Goal: Task Accomplishment & Management: Manage account settings

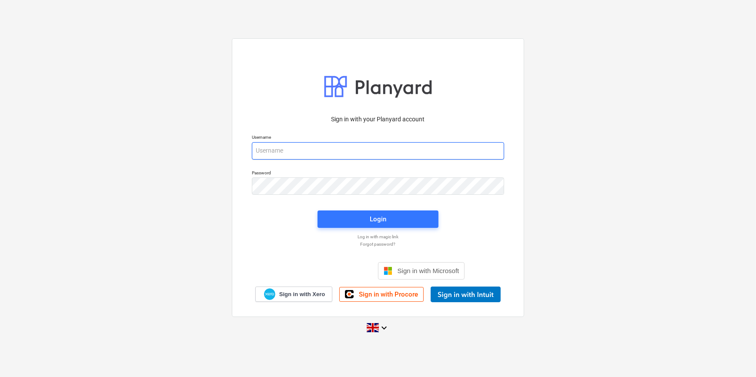
click at [284, 149] on input "email" at bounding box center [378, 150] width 252 height 17
type input "[PERSON_NAME][EMAIL_ADDRESS][PERSON_NAME][DOMAIN_NAME]"
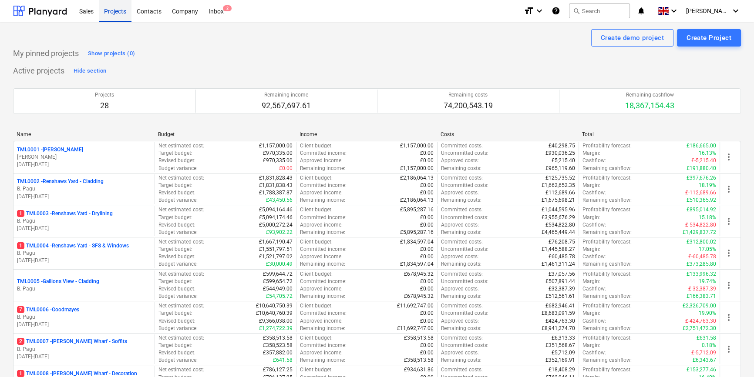
click at [114, 10] on div "Projects" at bounding box center [115, 11] width 33 height 22
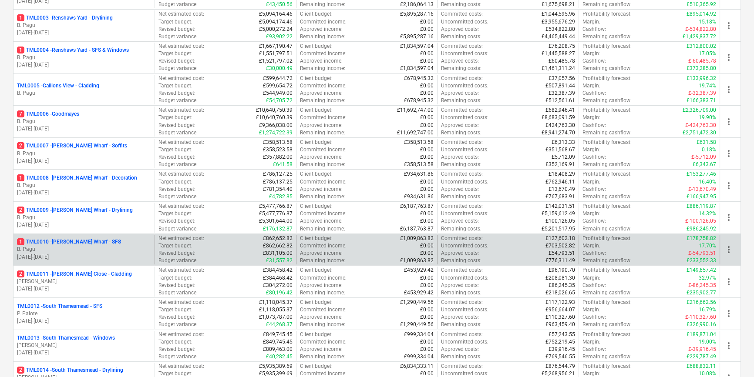
scroll to position [356, 0]
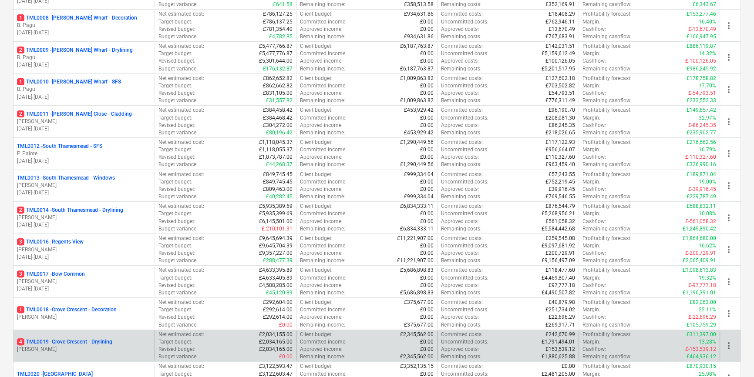
click at [72, 342] on p "4 TML0019 - [GEOGRAPHIC_DATA] - Drylining" at bounding box center [64, 341] width 95 height 7
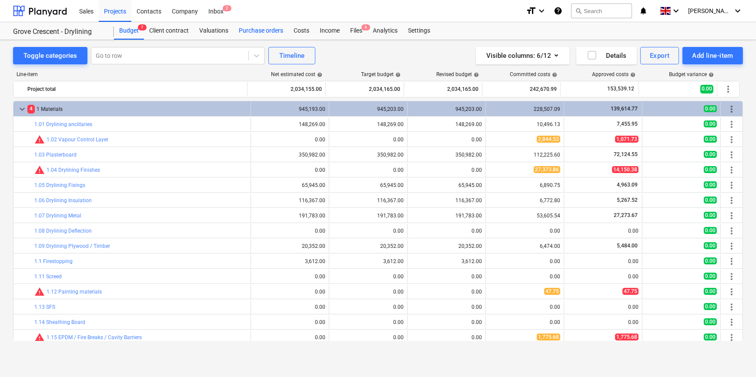
click at [257, 31] on div "Purchase orders" at bounding box center [261, 30] width 55 height 17
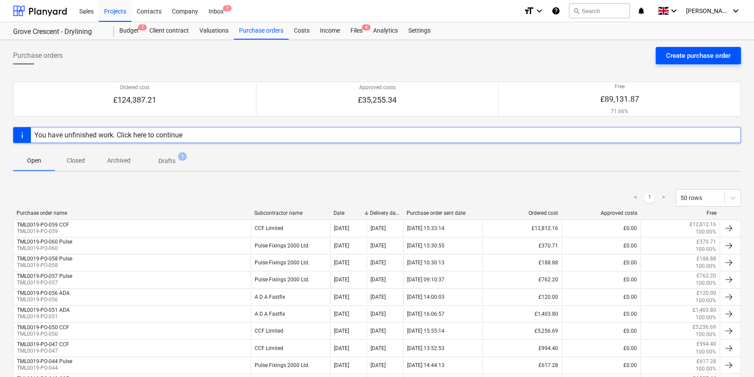
click at [603, 59] on div "Create purchase order" at bounding box center [698, 55] width 64 height 11
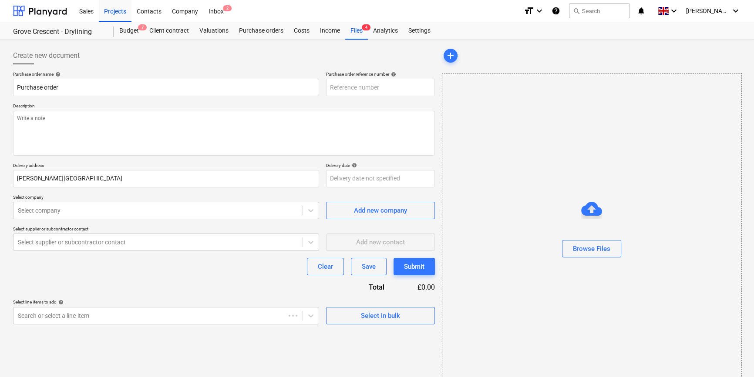
type textarea "x"
type input "TML0019-PO-062"
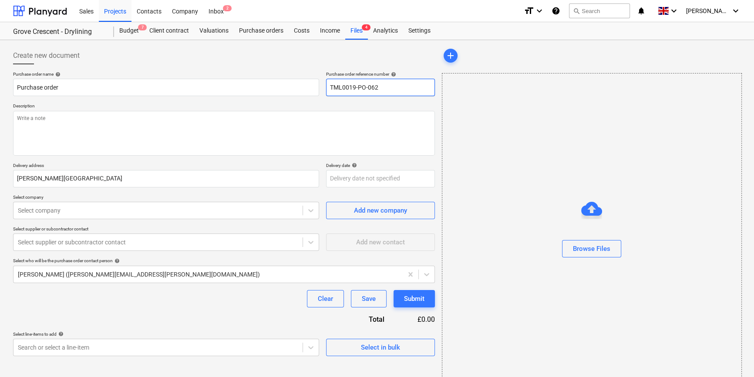
drag, startPoint x: 377, startPoint y: 87, endPoint x: 331, endPoint y: 87, distance: 46.6
click at [331, 87] on input "TML0019-PO-062" at bounding box center [380, 87] width 109 height 17
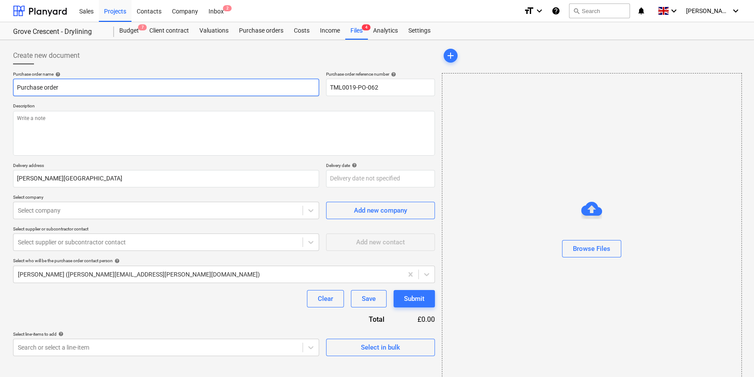
drag, startPoint x: 60, startPoint y: 87, endPoint x: 9, endPoint y: 87, distance: 51.8
click at [9, 87] on div "Create new document Purchase order name help Purchase order Purchase order refe…" at bounding box center [377, 218] width 754 height 357
type textarea "x"
paste input "TML0019-PO-062"
type textarea "x"
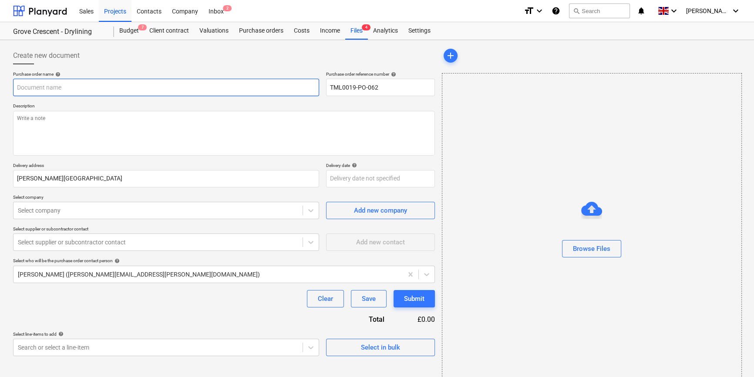
type input "TML0019-PO-062"
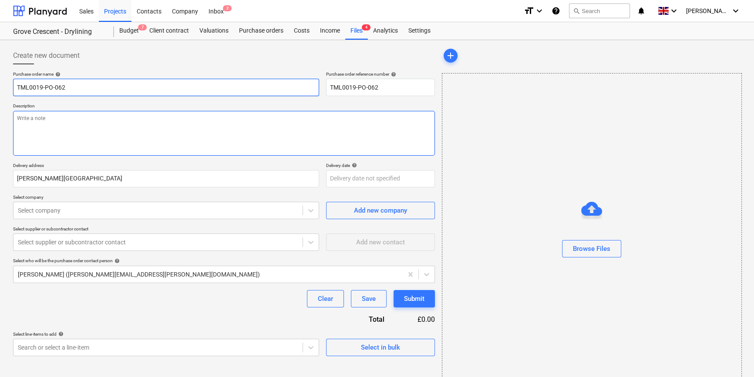
type textarea "x"
type input "TML0019-PO-062"
type textarea "x"
type input "TML0019-PO-062 A"
type textarea "x"
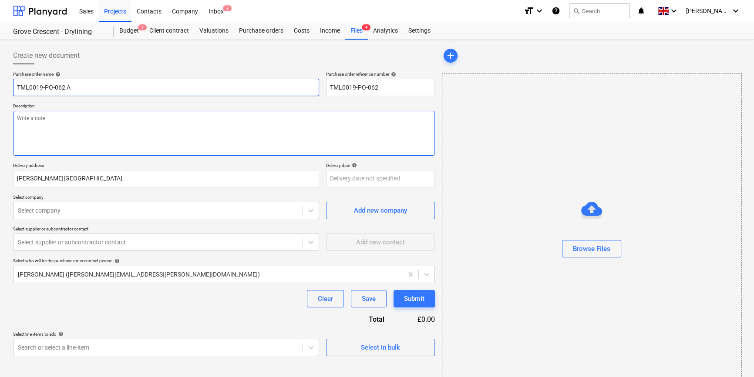
type input "TML0019-PO-062 AD"
type textarea "x"
type input "TML0019-PO-062 ADA"
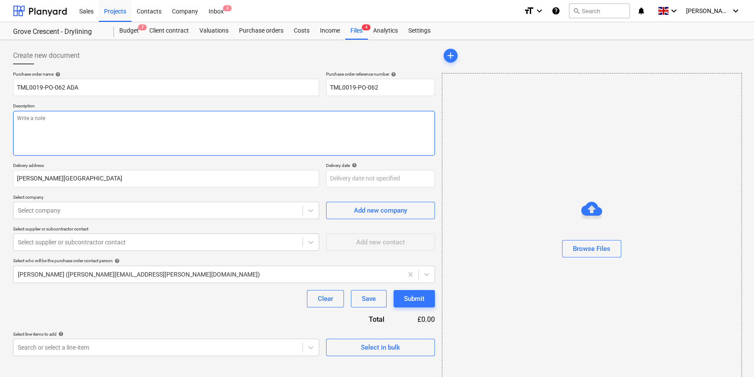
click at [25, 120] on textarea at bounding box center [224, 133] width 422 height 45
type textarea "x"
type textarea "S"
type textarea "x"
type textarea "Si"
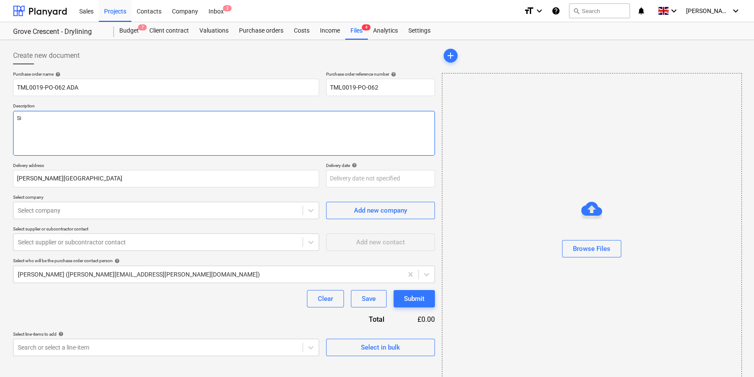
type textarea "x"
type textarea "Sit"
type textarea "x"
type textarea "Site"
type textarea "x"
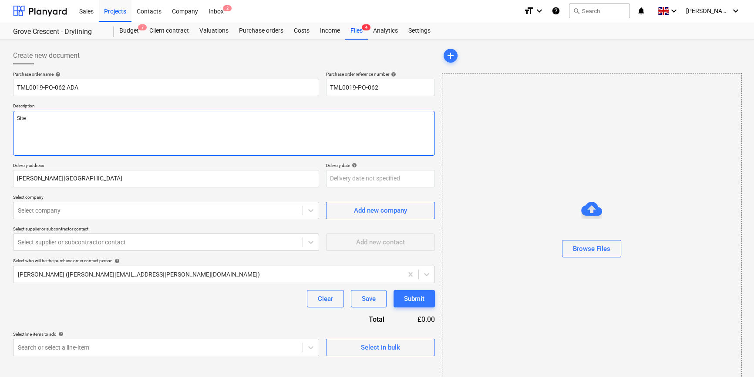
type textarea "Site"
type textarea "x"
type textarea "Site c"
type textarea "x"
type textarea "Site co"
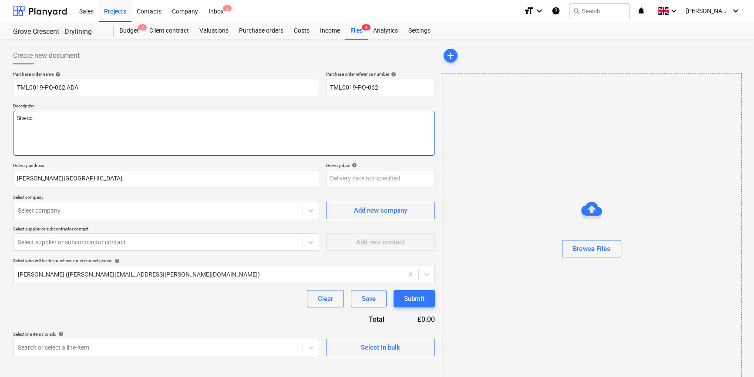
type textarea "x"
type textarea "Site con"
type textarea "x"
type textarea "Site cont"
type textarea "x"
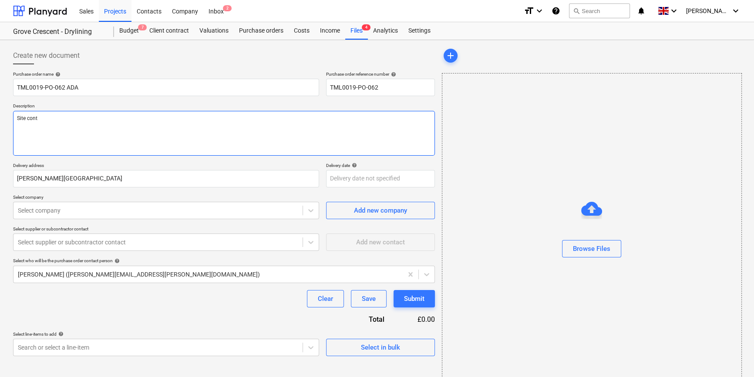
type textarea "Site conta"
type textarea "x"
type textarea "Site contac"
type textarea "x"
type textarea "Site contact"
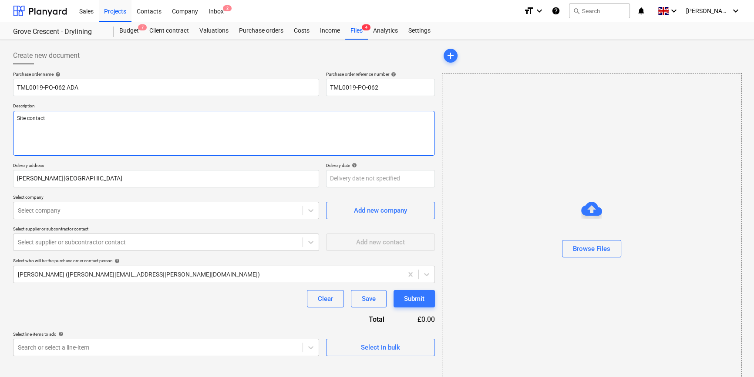
type textarea "x"
type textarea "Site contact"
type textarea "x"
type textarea "Site contact C"
type textarea "x"
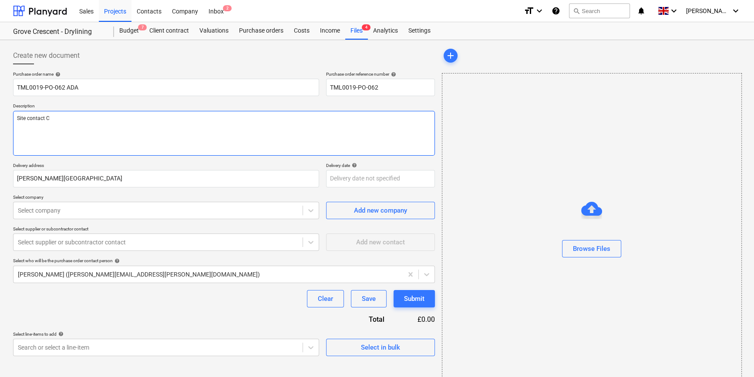
type textarea "Site contact Co"
type textarea "x"
type textarea "Site contact Cor"
type textarea "x"
type textarea "Site contact Corn"
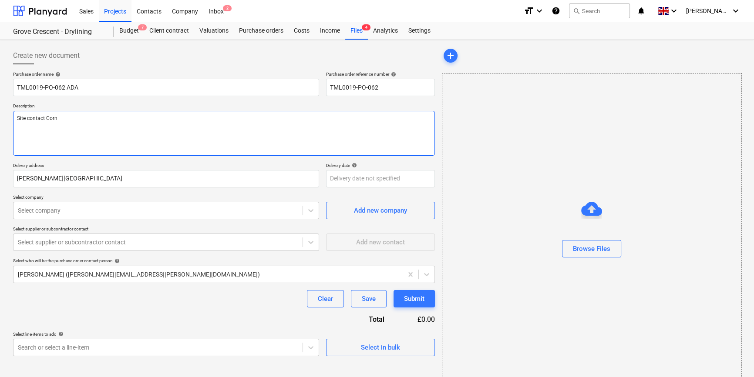
type textarea "x"
type textarea "Site contact Corne"
type textarea "x"
type textarea "Site contact Cornel"
type textarea "x"
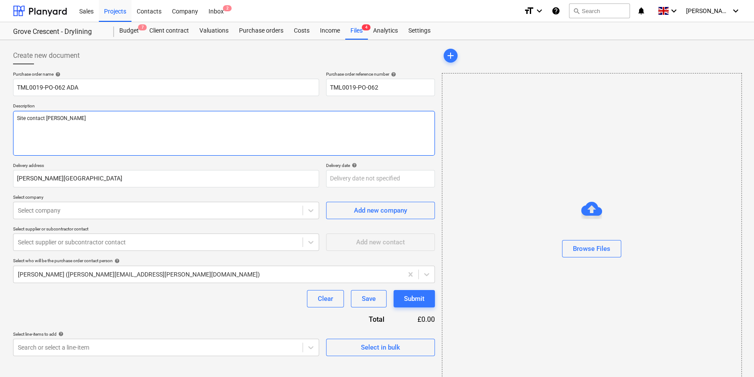
type textarea "Site contact Cornel"
type textarea "x"
type textarea "Site contact Cornel 0"
type textarea "x"
type textarea "Site contact Cornel 07"
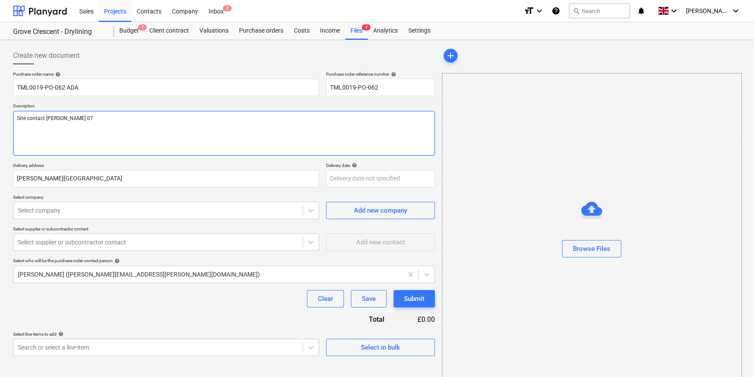
type textarea "x"
type textarea "Site contact Cornel 078"
type textarea "x"
type textarea "Site contact Cornel 0785"
type textarea "x"
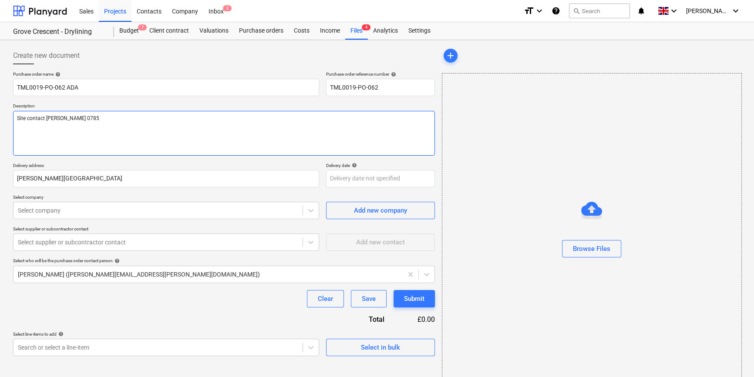
type textarea "Site contact Cornel 07853"
type textarea "x"
type textarea "Site contact Cornel 07853"
type textarea "x"
type textarea "Site contact Cornel 07853 3"
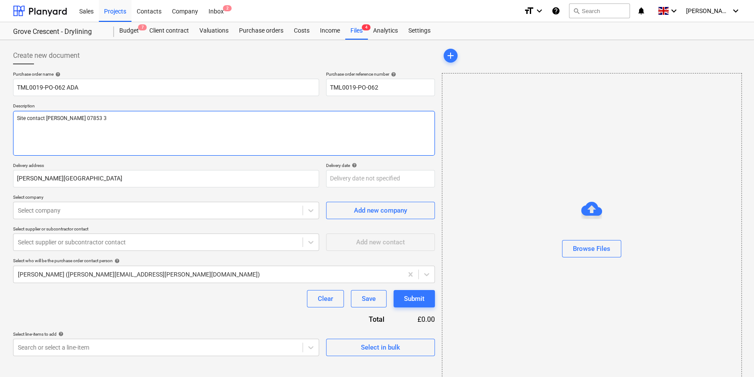
type textarea "x"
type textarea "Site contact Cornel 07853 35"
type textarea "x"
type textarea "Site contact Cornel 07853 351"
type textarea "x"
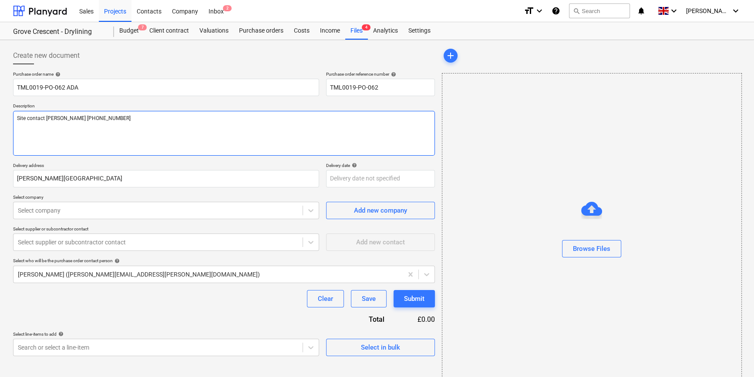
type textarea "Site contact Cornel 07853 3511"
type textarea "x"
type textarea "Site contact Cornel 07853 35119"
type textarea "x"
type textarea "Site contact Cornel 07853 351191"
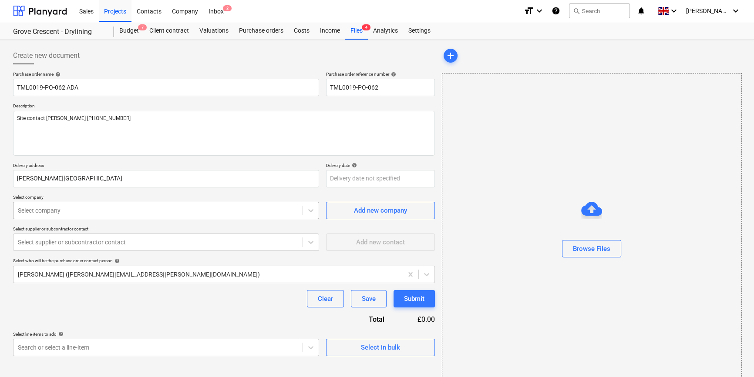
click at [54, 214] on div at bounding box center [158, 210] width 280 height 9
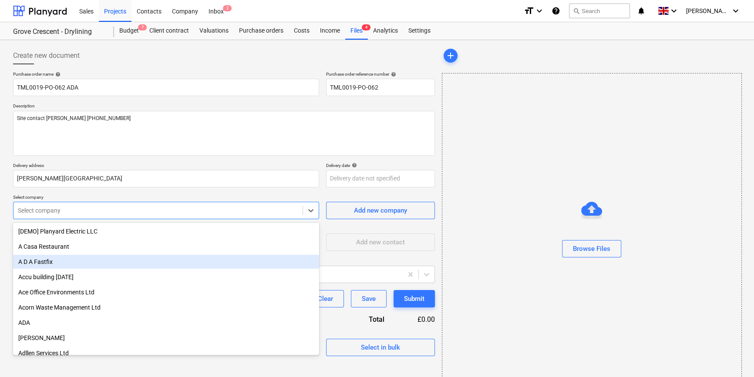
click at [39, 264] on div "A D A Fastfix" at bounding box center [166, 262] width 306 height 14
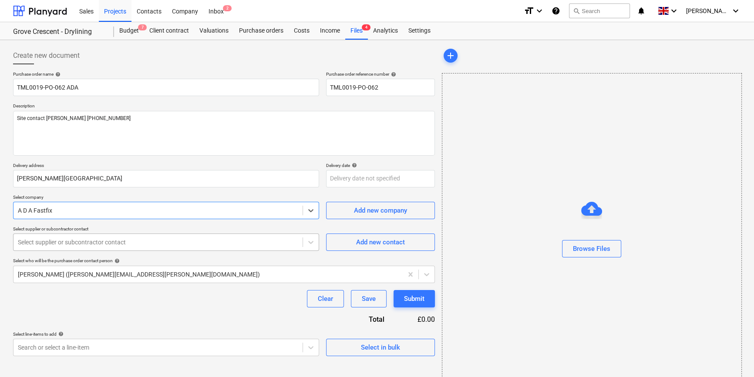
click at [37, 245] on div at bounding box center [158, 242] width 280 height 9
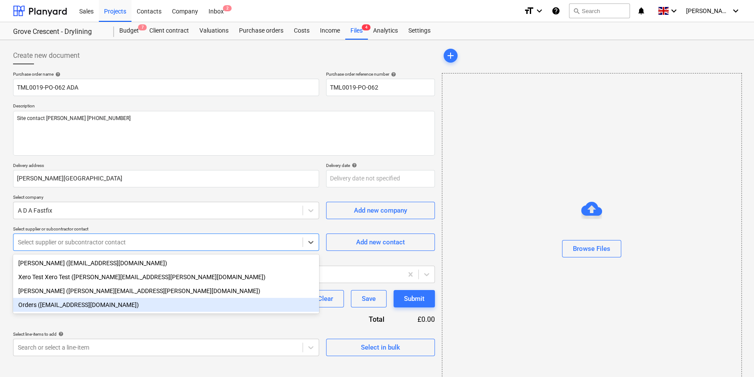
click at [44, 308] on div "Orders (orders@adafastfix.co.uk)" at bounding box center [166, 305] width 306 height 14
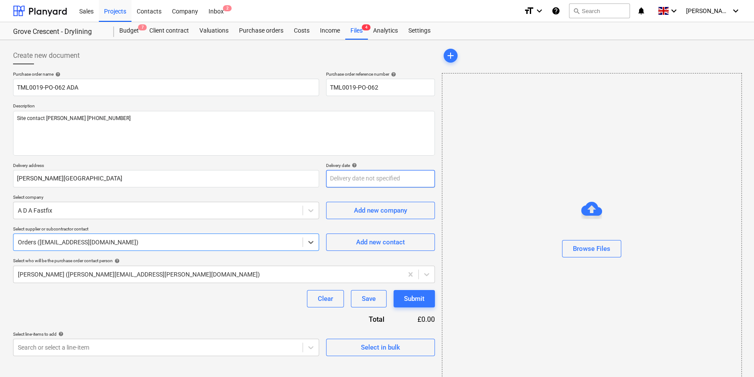
click at [343, 174] on body "Sales Projects Contacts Company Inbox 2 format_size keyboard_arrow_down help se…" at bounding box center [377, 188] width 754 height 377
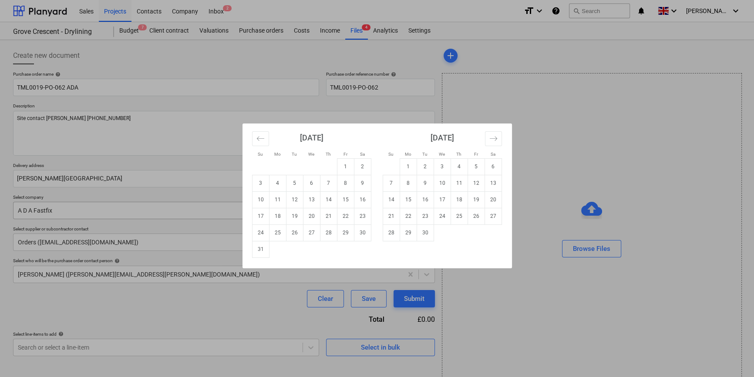
click at [309, 216] on td "20" at bounding box center [311, 216] width 17 height 17
type textarea "x"
type input "20 Aug 2025"
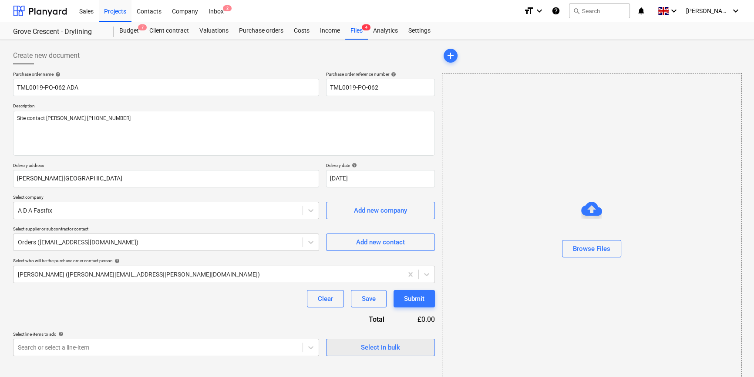
click at [375, 346] on div "Select in bulk" at bounding box center [380, 347] width 39 height 11
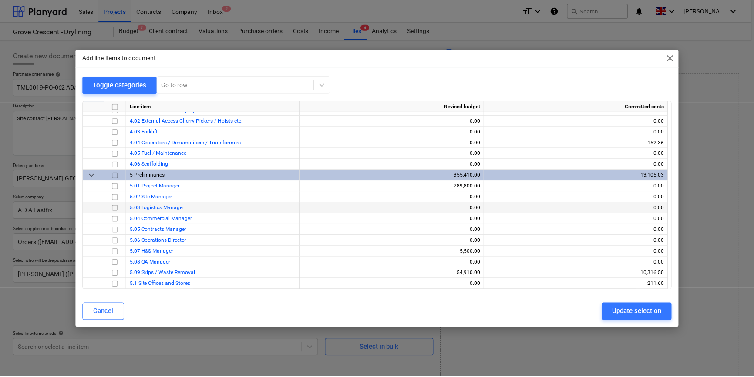
scroll to position [410, 0]
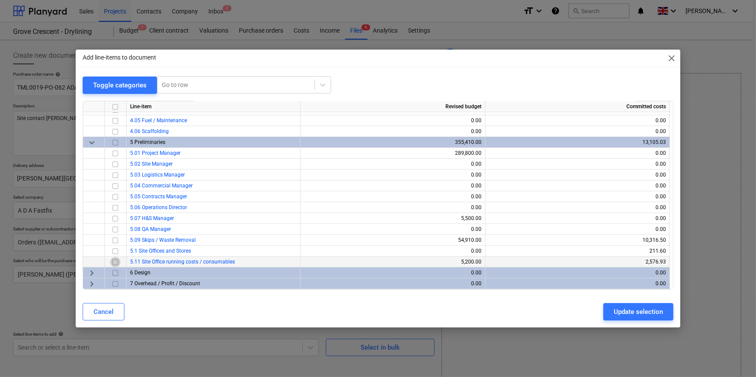
click at [114, 261] on input "checkbox" at bounding box center [115, 262] width 10 height 10
click at [603, 308] on div "Update selection" at bounding box center [638, 311] width 49 height 11
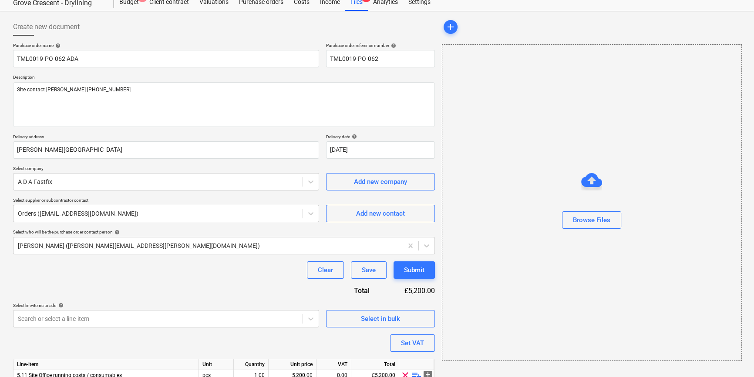
scroll to position [67, 0]
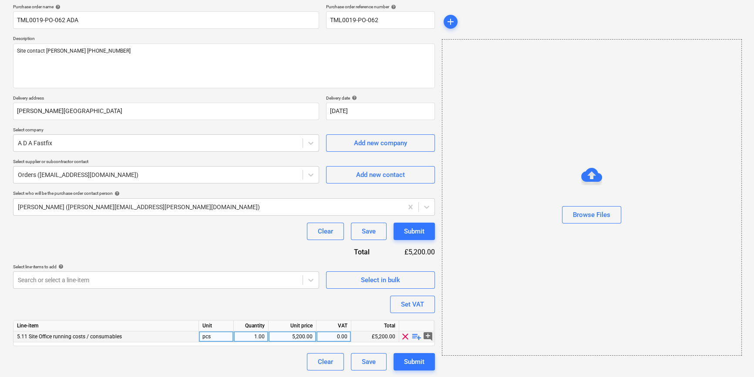
click at [413, 336] on span "playlist_add" at bounding box center [416, 337] width 10 height 10
type textarea "x"
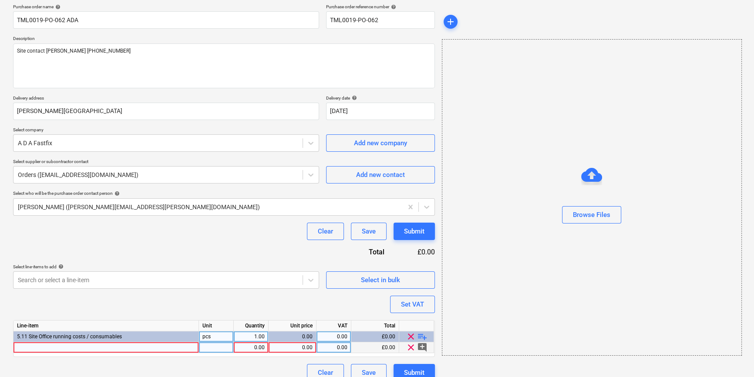
click at [25, 347] on div at bounding box center [105, 347] width 185 height 11
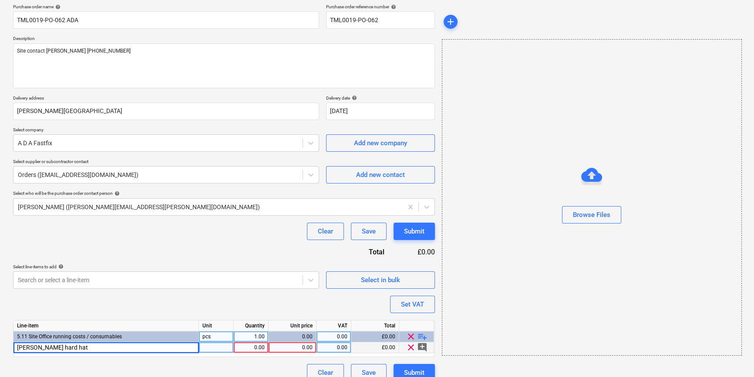
type input "TM white hard hats"
type textarea "x"
type input "10"
type textarea "x"
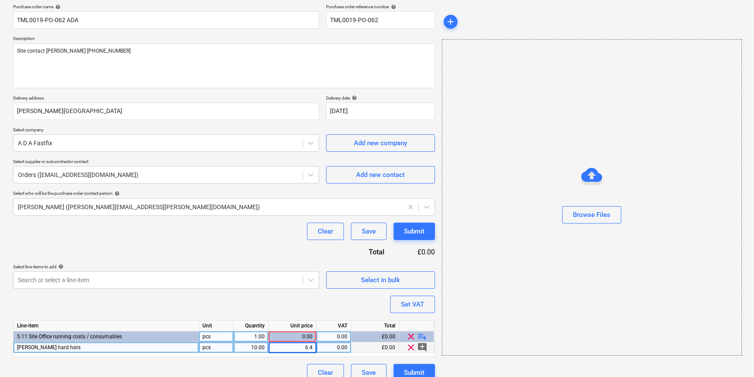
type input "6.44"
type textarea "x"
type input "20"
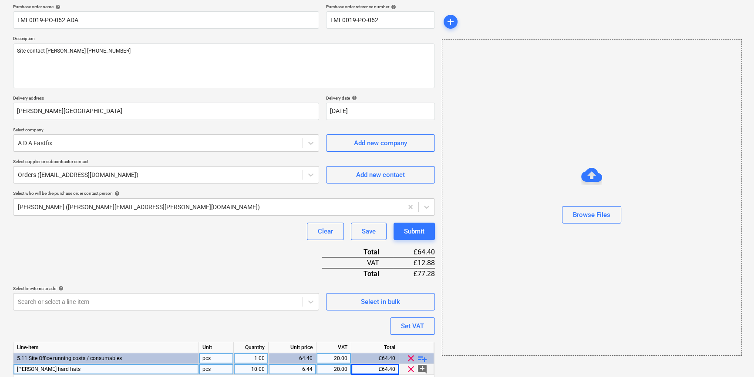
type textarea "x"
click at [311, 366] on div "6.44" at bounding box center [292, 369] width 40 height 11
type input "6.45"
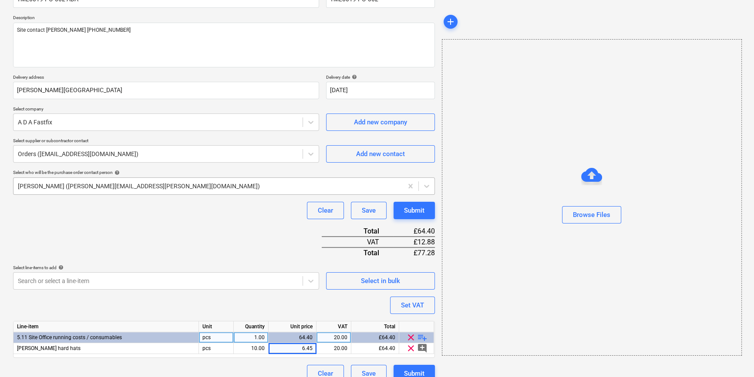
scroll to position [100, 0]
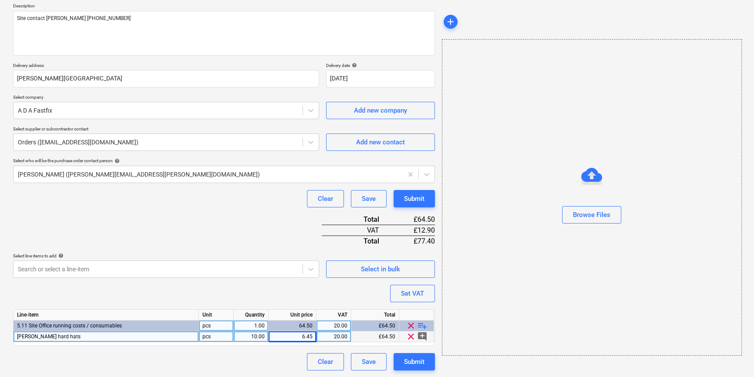
click at [341, 336] on div "20.00" at bounding box center [333, 337] width 27 height 11
click at [425, 326] on span "playlist_add" at bounding box center [422, 326] width 10 height 10
type textarea "x"
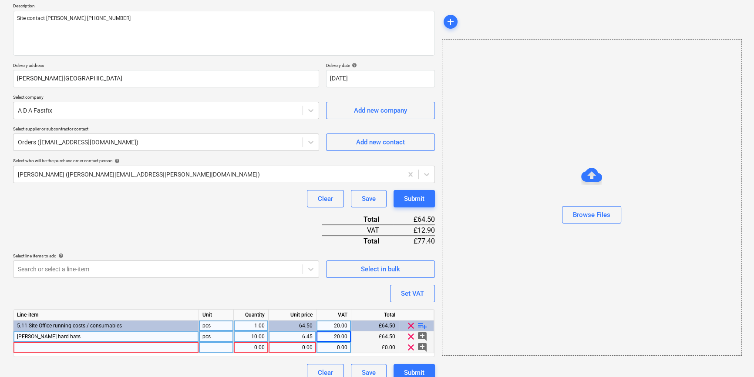
click at [25, 347] on div at bounding box center [105, 347] width 185 height 11
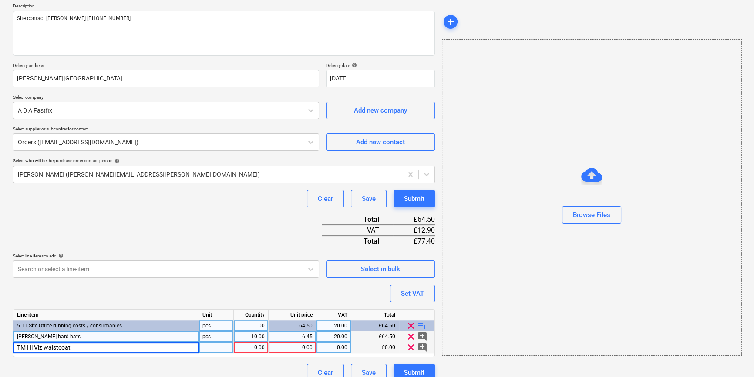
type input "TM Hi Viz waistcoat L"
type textarea "x"
type input "15"
type textarea "x"
type input "6.44"
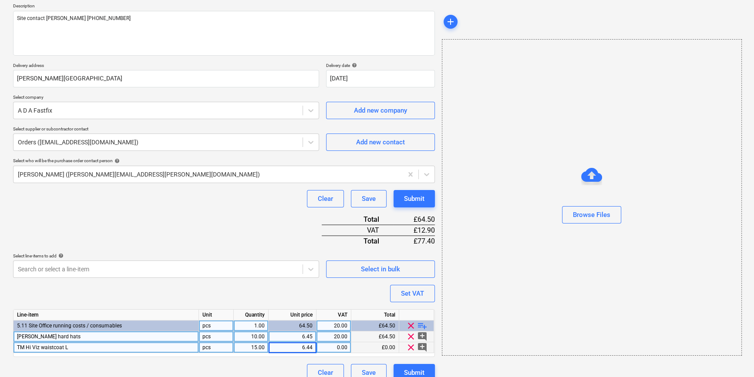
type textarea "x"
type input "20"
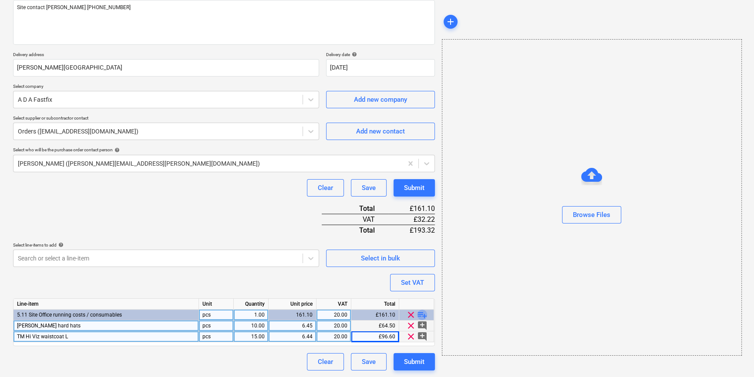
click at [419, 313] on span "playlist_add" at bounding box center [422, 315] width 10 height 10
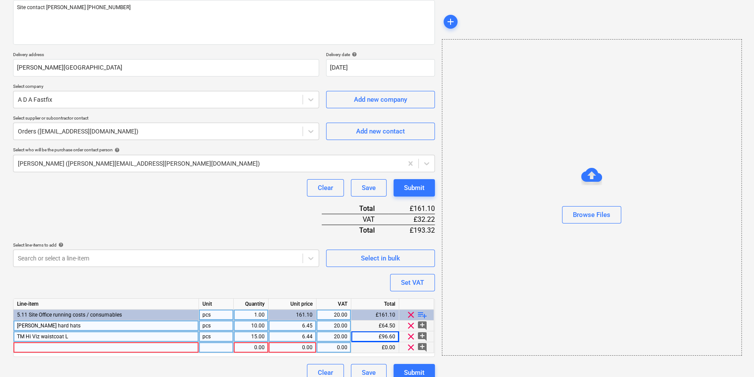
click at [34, 346] on div at bounding box center [105, 347] width 185 height 11
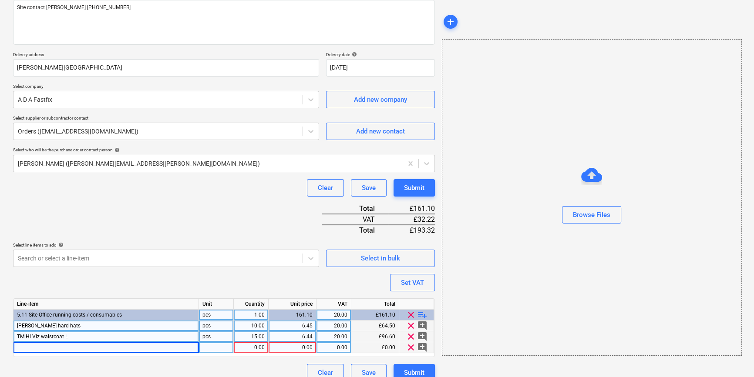
type textarea "x"
click at [28, 348] on div at bounding box center [105, 347] width 185 height 11
type input "TP3 P/U Palm Coated Glove Size 9 Cut Level 3"
type textarea "x"
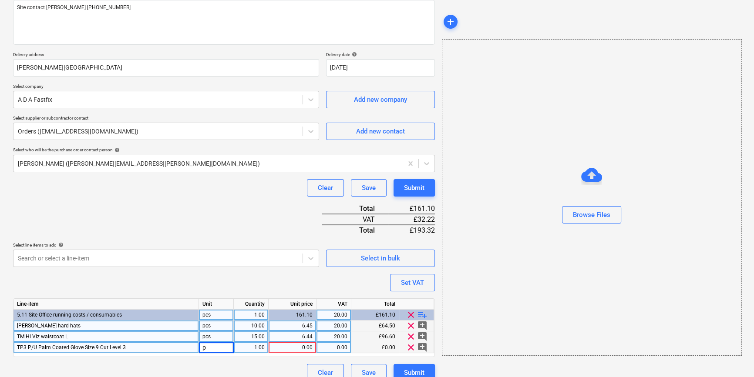
type input "pr"
type textarea "x"
type input "20"
type textarea "x"
type input "2.53"
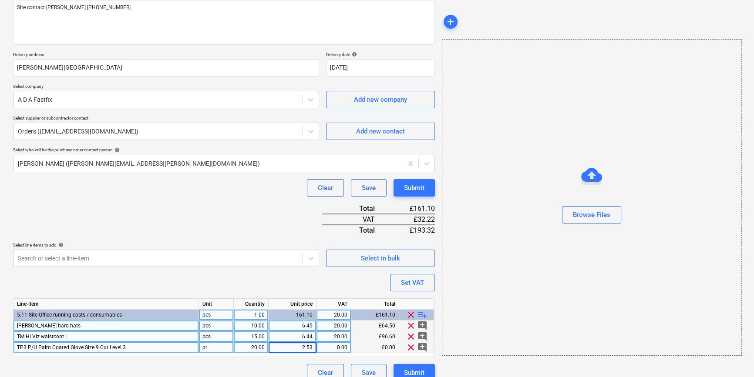
type textarea "x"
type input "20"
click at [420, 312] on span "playlist_add" at bounding box center [422, 315] width 10 height 10
type textarea "x"
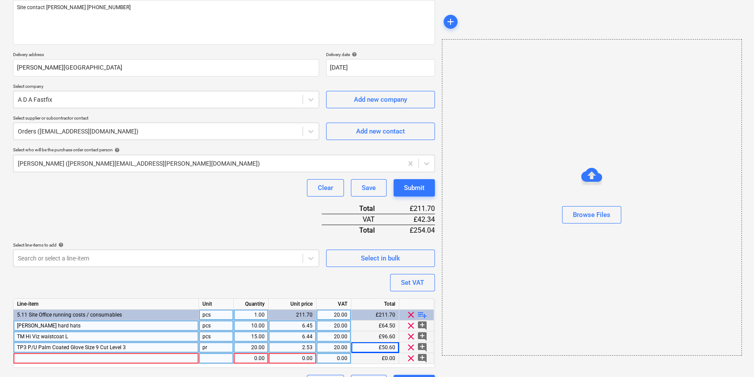
click at [30, 357] on div at bounding box center [105, 358] width 185 height 11
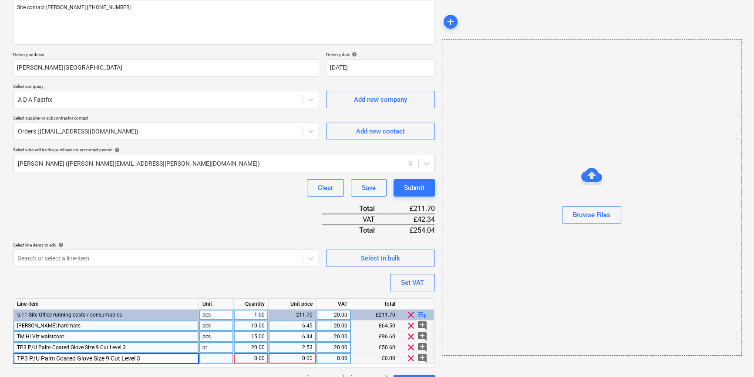
click at [111, 356] on input "TP3 P/U Palm Coated Glove Size 9 Cut Level 3" at bounding box center [105, 358] width 185 height 10
type input "TP3 P/U Palm Coated Glove Size 10 Cut Level 3"
type textarea "x"
type input "pr"
type textarea "x"
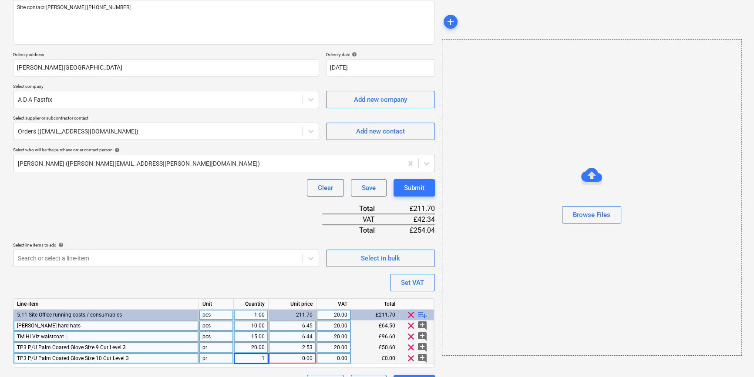
type input "10"
type textarea "x"
type input "2.53"
type textarea "x"
type input "20"
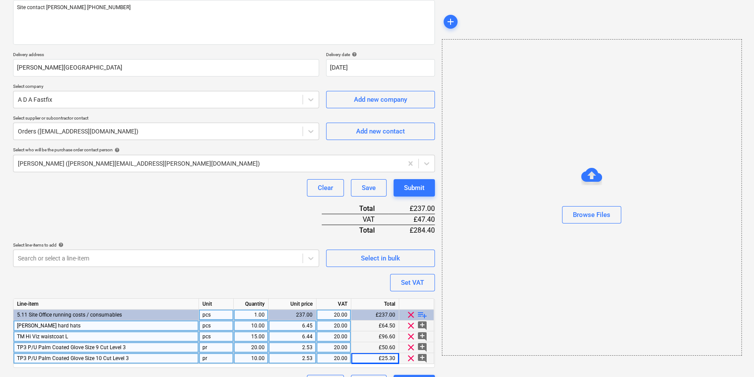
type textarea "x"
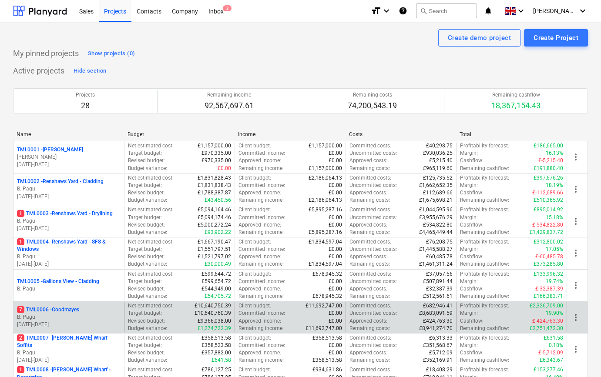
click at [67, 311] on p "7 TML0006 - Goodmayes" at bounding box center [48, 309] width 62 height 7
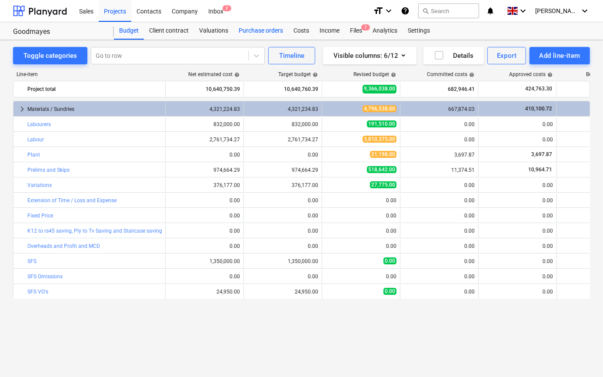
click at [263, 31] on div "Purchase orders" at bounding box center [261, 30] width 55 height 17
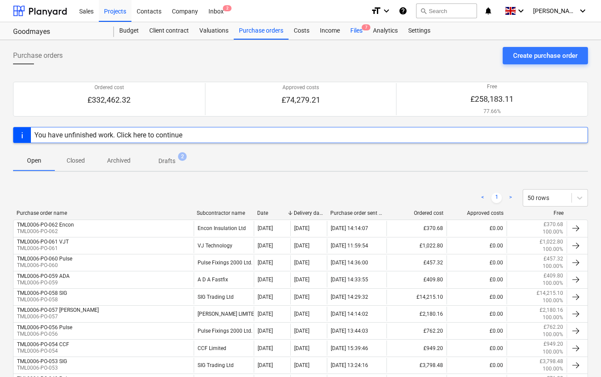
click at [356, 30] on div "Files 7" at bounding box center [356, 30] width 23 height 17
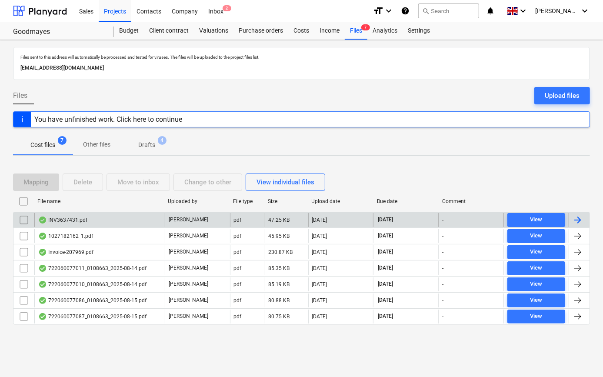
click at [581, 219] on div at bounding box center [578, 220] width 10 height 10
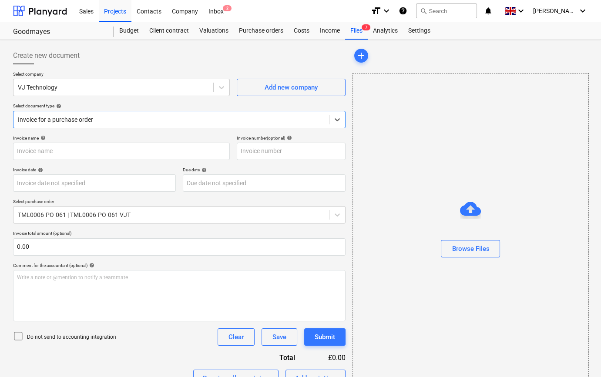
type input "INV3637431"
type input "[DATE]"
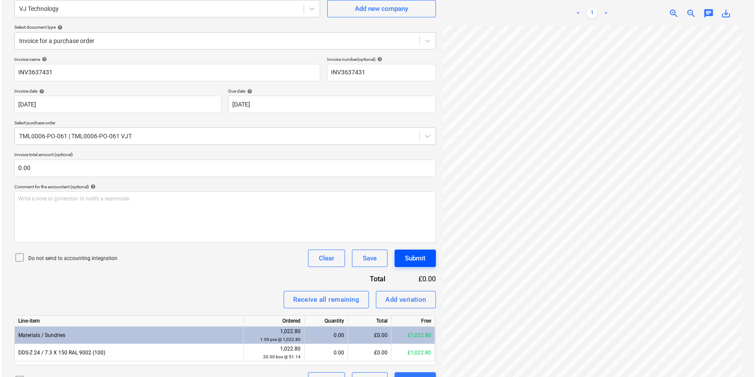
scroll to position [0, 94]
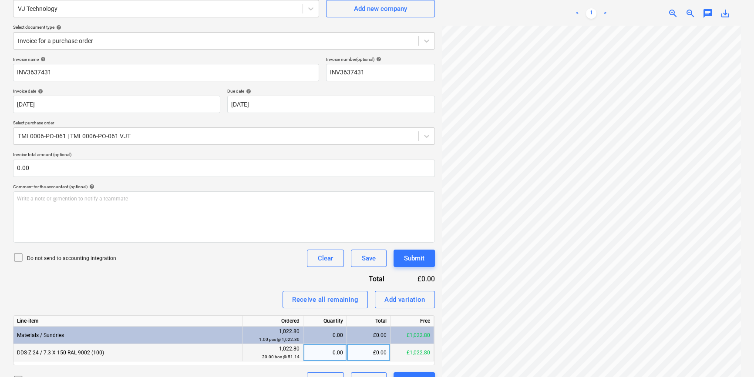
click at [330, 352] on div "0.00" at bounding box center [325, 352] width 36 height 17
type input "15"
click at [428, 40] on icon at bounding box center [426, 41] width 5 height 3
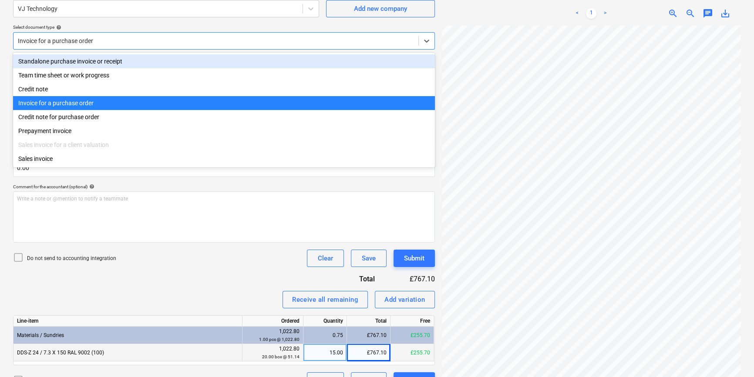
click at [416, 61] on div "Standalone purchase invoice or receipt" at bounding box center [224, 61] width 422 height 14
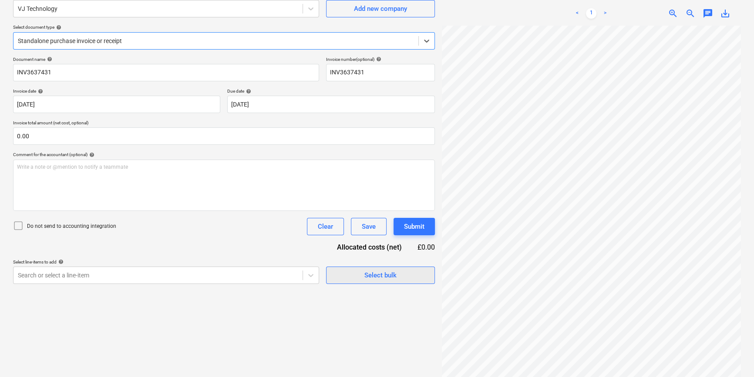
click at [364, 275] on div "Select bulk" at bounding box center [380, 275] width 32 height 11
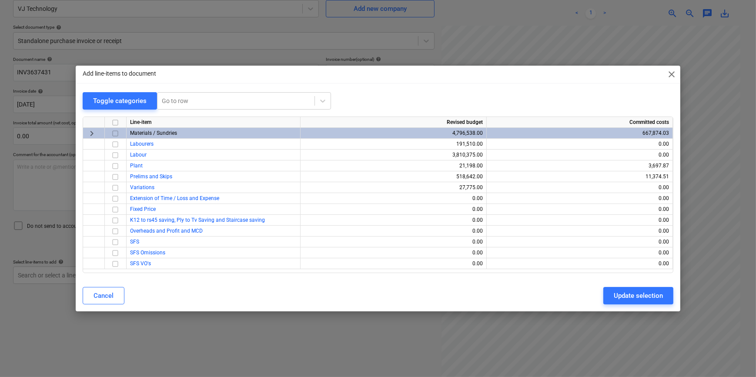
click at [112, 131] on input "checkbox" at bounding box center [115, 133] width 10 height 10
click at [603, 293] on div "Update selection" at bounding box center [638, 295] width 49 height 11
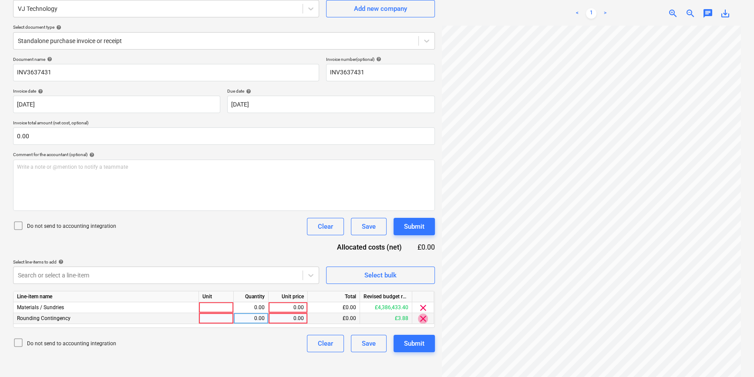
click at [422, 318] on span "clear" at bounding box center [423, 319] width 10 height 10
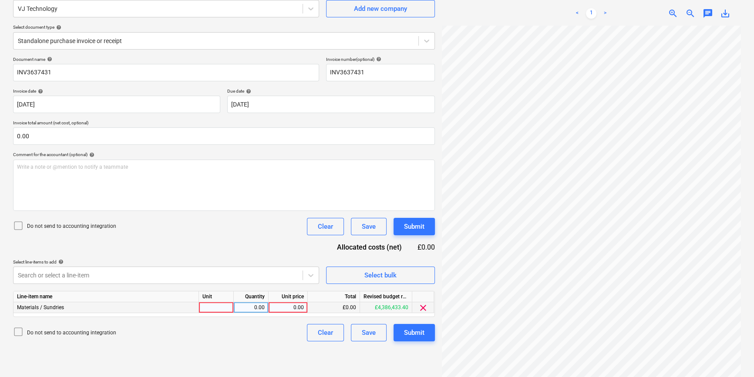
click at [222, 308] on div at bounding box center [216, 307] width 35 height 11
type input "pcs"
type input "767.16"
click at [417, 333] on div "Submit" at bounding box center [414, 332] width 20 height 11
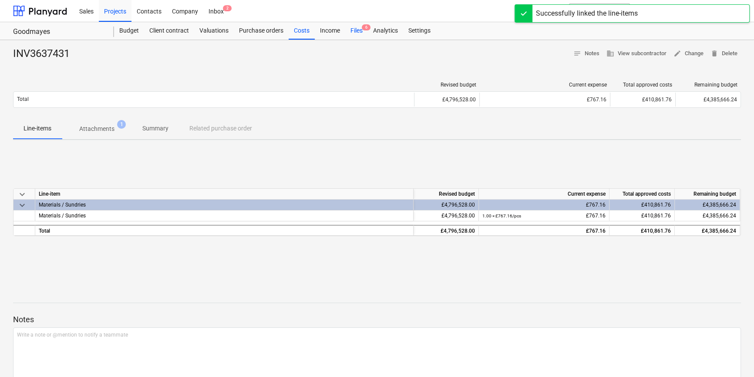
click at [354, 33] on div "Files 6" at bounding box center [356, 30] width 23 height 17
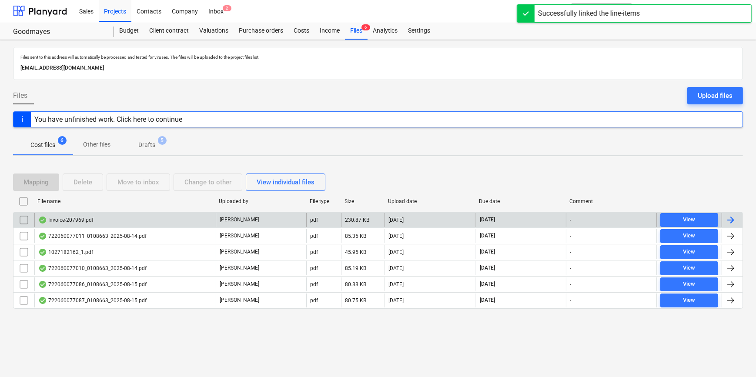
click at [603, 219] on div at bounding box center [731, 220] width 10 height 10
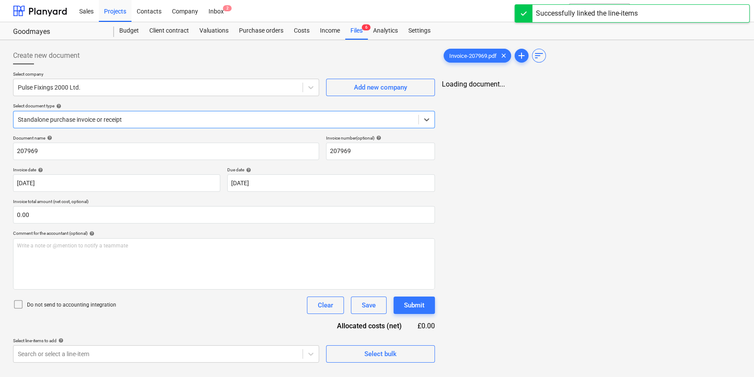
type input "207969"
type input "[DATE]"
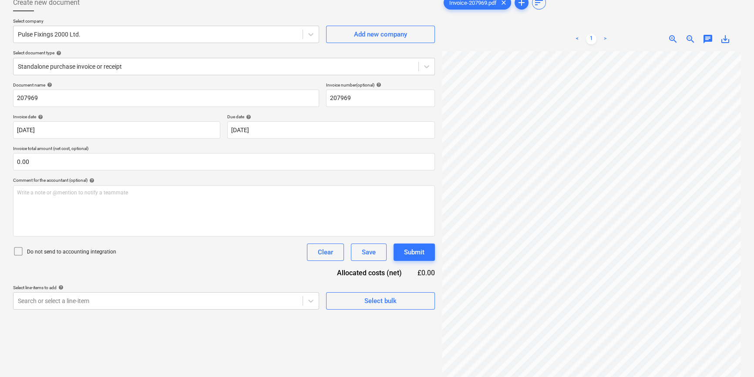
scroll to position [39, 0]
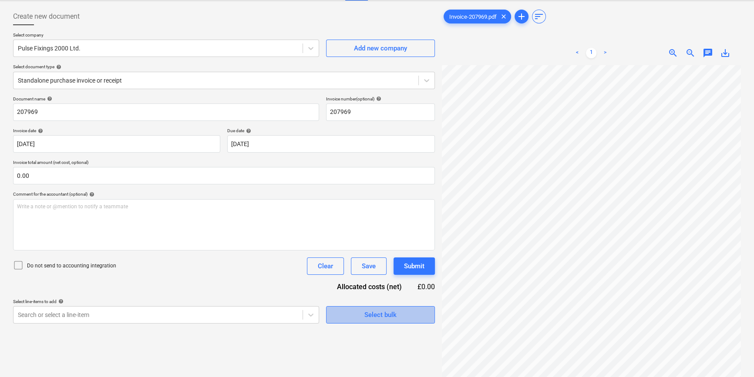
click at [385, 317] on div "Select bulk" at bounding box center [380, 314] width 32 height 11
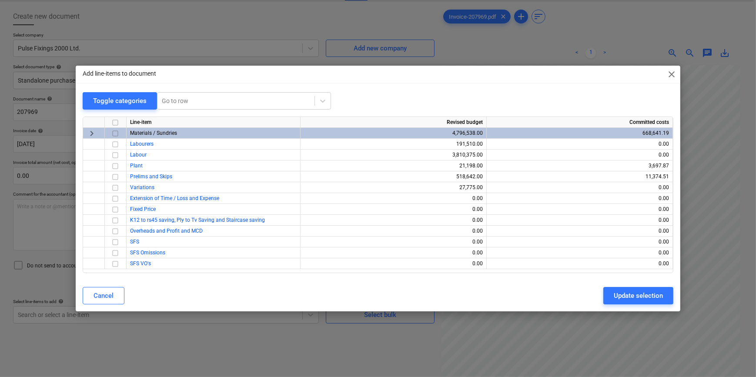
click at [113, 134] on input "checkbox" at bounding box center [115, 133] width 10 height 10
click at [603, 299] on div "Update selection" at bounding box center [638, 295] width 49 height 11
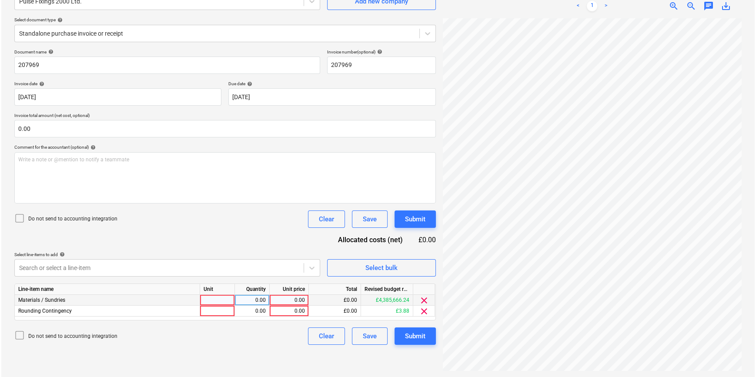
scroll to position [87, 0]
click at [215, 300] on div at bounding box center [216, 299] width 35 height 11
type input "pcs"
type input "762.2"
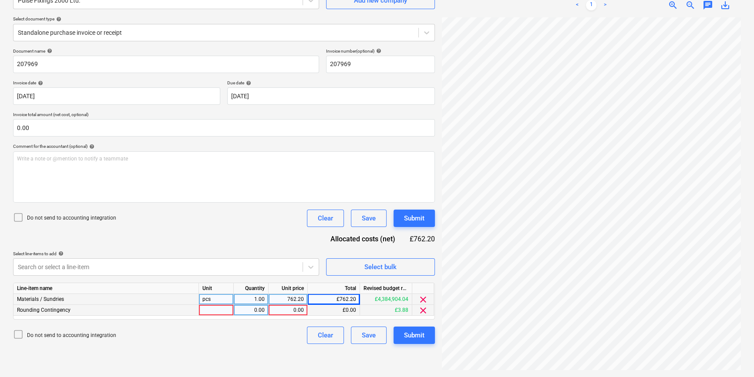
click at [422, 308] on span "clear" at bounding box center [423, 310] width 10 height 10
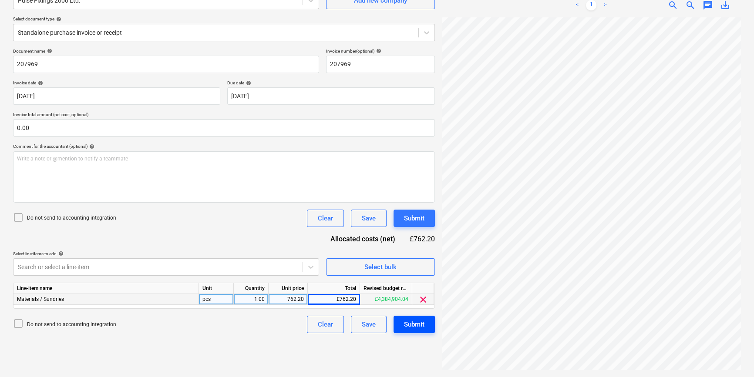
click at [426, 322] on button "Submit" at bounding box center [413, 324] width 41 height 17
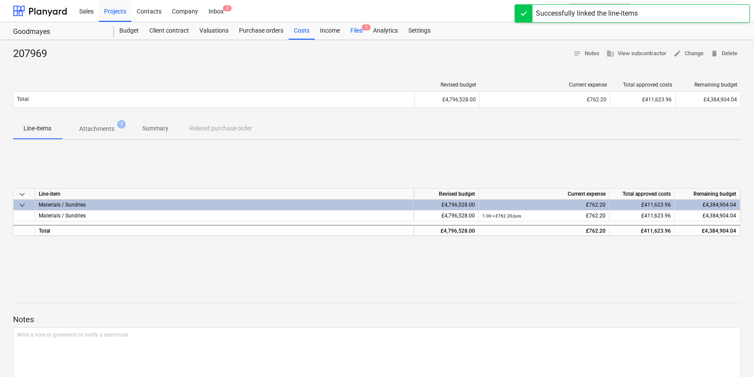
click at [355, 31] on div "Files 5" at bounding box center [356, 30] width 23 height 17
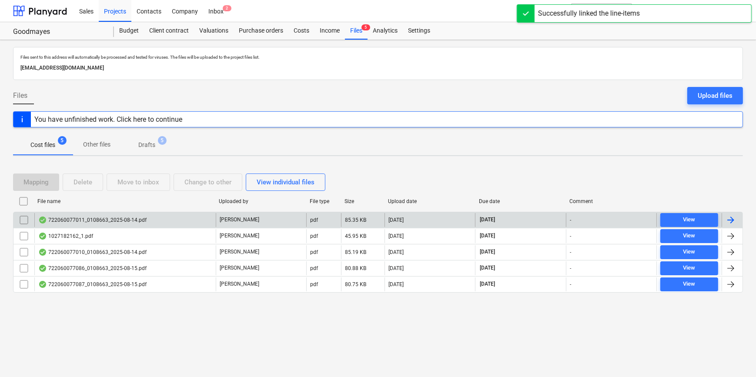
click at [603, 219] on div at bounding box center [731, 220] width 10 height 10
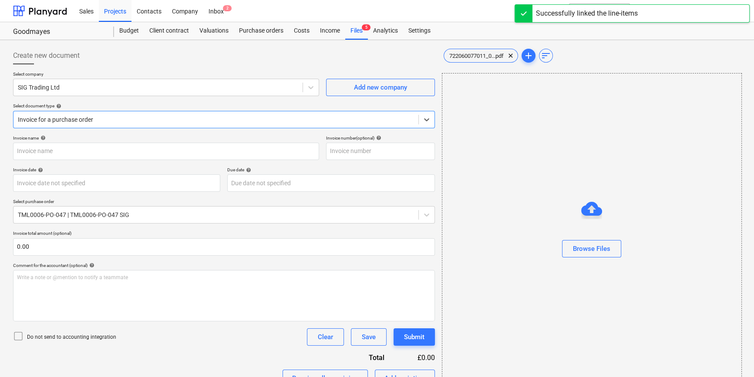
type input "722060077011"
type input "[DATE]"
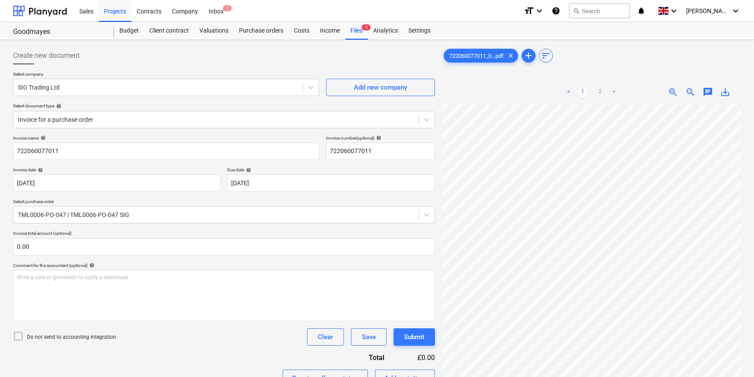
scroll to position [184, 10]
click at [597, 91] on link "2" at bounding box center [599, 92] width 10 height 10
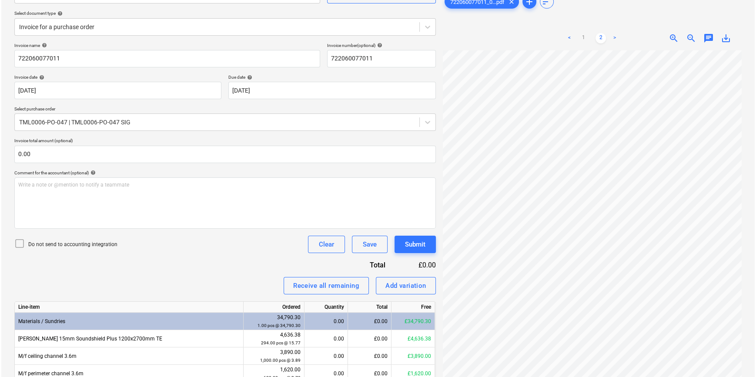
scroll to position [79, 0]
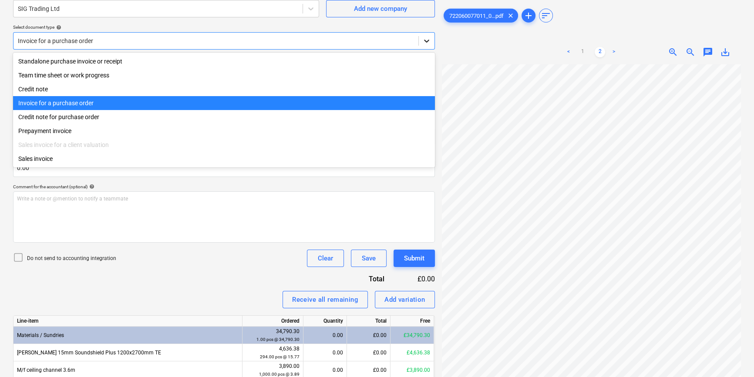
click at [425, 42] on icon at bounding box center [426, 41] width 9 height 9
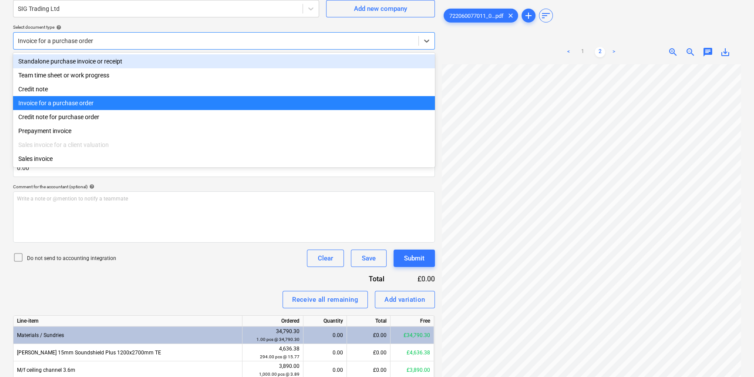
click at [423, 59] on div "Standalone purchase invoice or receipt" at bounding box center [224, 61] width 422 height 14
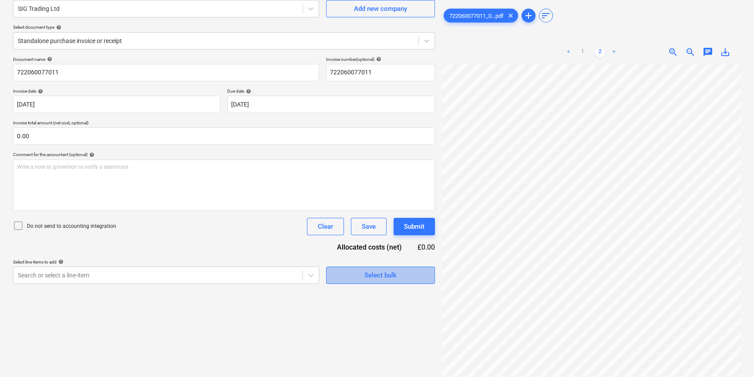
click at [365, 273] on div "Select bulk" at bounding box center [380, 275] width 32 height 11
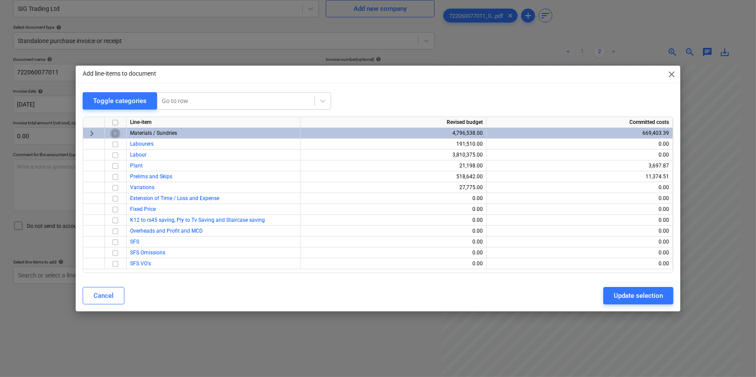
click at [114, 132] on input "checkbox" at bounding box center [115, 133] width 10 height 10
click at [603, 293] on div "Update selection" at bounding box center [638, 295] width 49 height 11
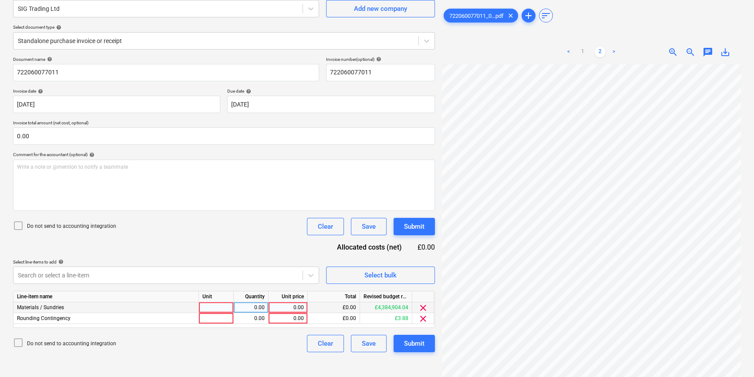
click at [218, 305] on div at bounding box center [216, 307] width 35 height 11
type input "pcs"
type input "11194.25"
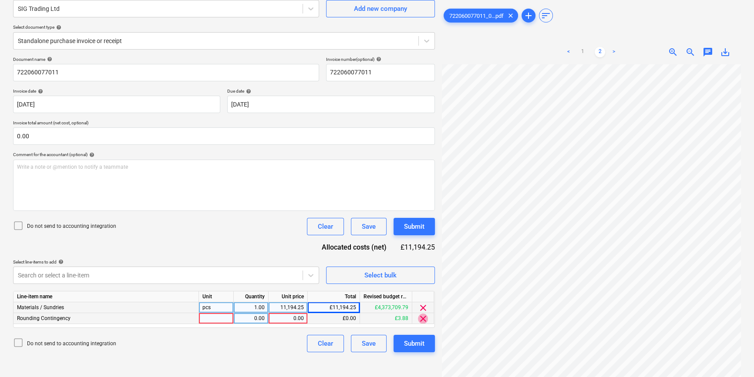
click at [425, 321] on span "clear" at bounding box center [423, 319] width 10 height 10
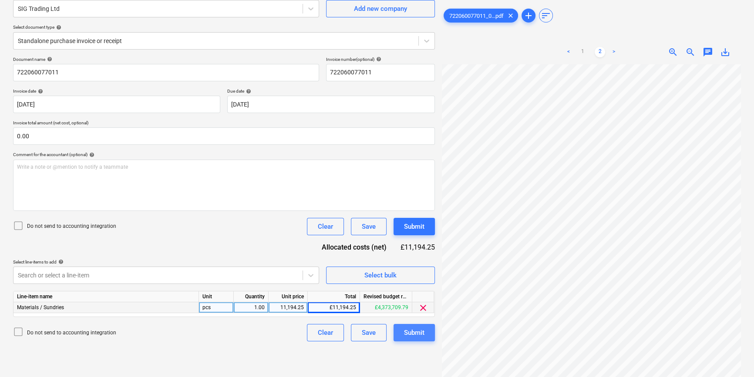
click at [419, 339] on button "Submit" at bounding box center [413, 332] width 41 height 17
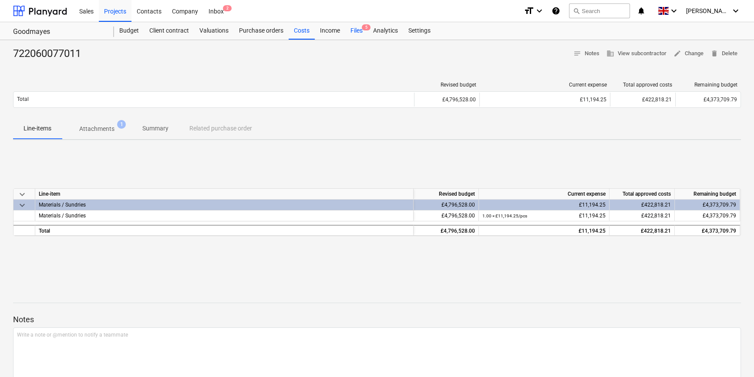
click at [357, 31] on div "Files 5" at bounding box center [356, 30] width 23 height 17
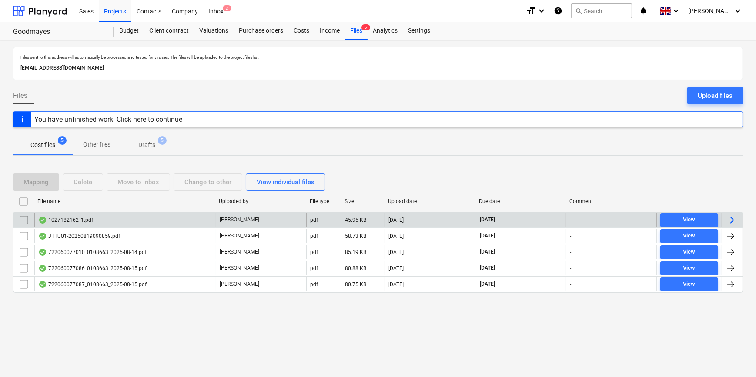
click at [603, 218] on div at bounding box center [731, 220] width 10 height 10
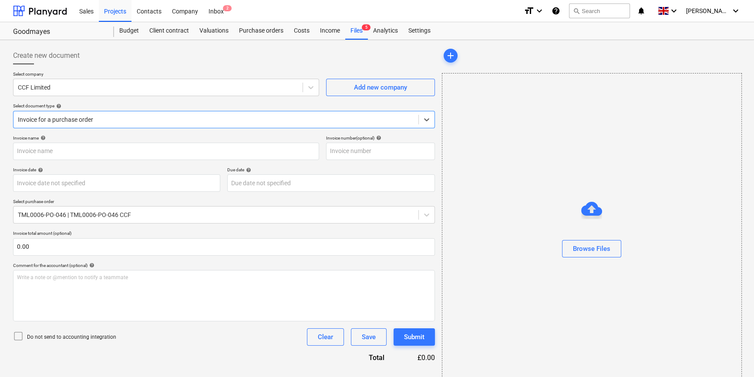
type input "1027182162"
type input "[DATE]"
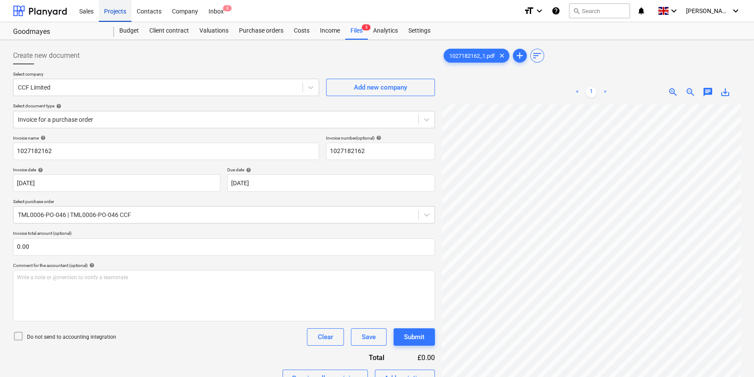
click at [116, 13] on div "Projects" at bounding box center [115, 11] width 33 height 22
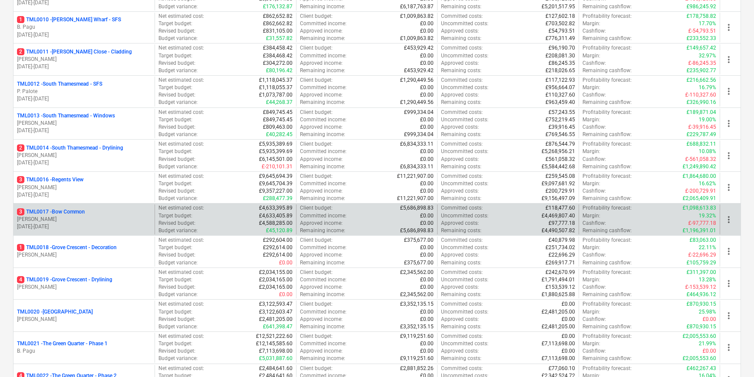
scroll to position [435, 0]
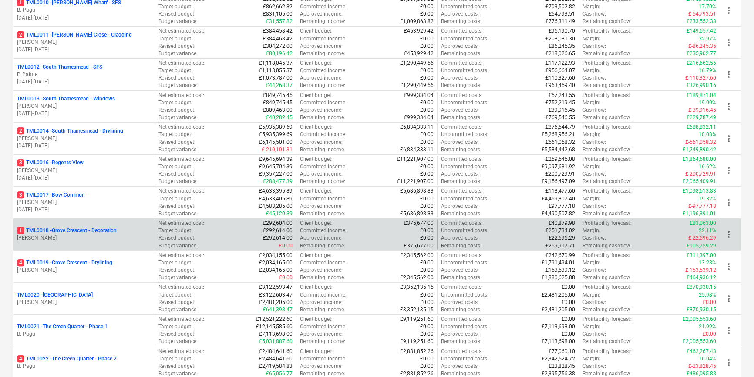
click at [117, 235] on p "[PERSON_NAME]" at bounding box center [84, 238] width 134 height 7
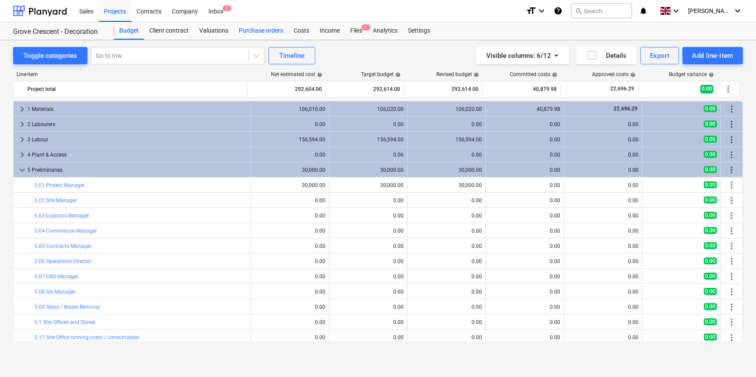
click at [266, 30] on div "Purchase orders" at bounding box center [261, 30] width 55 height 17
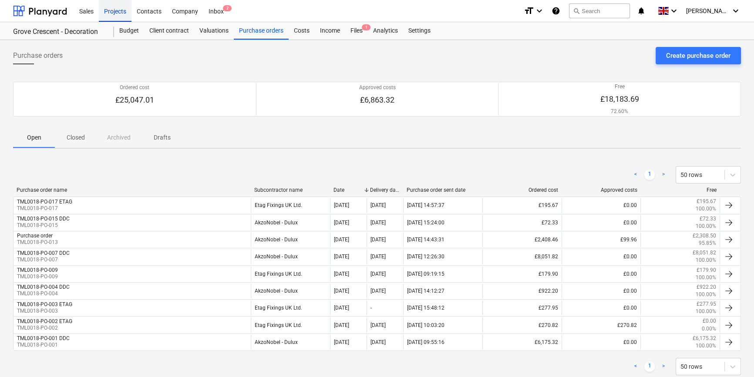
click at [115, 12] on div "Projects" at bounding box center [115, 11] width 33 height 22
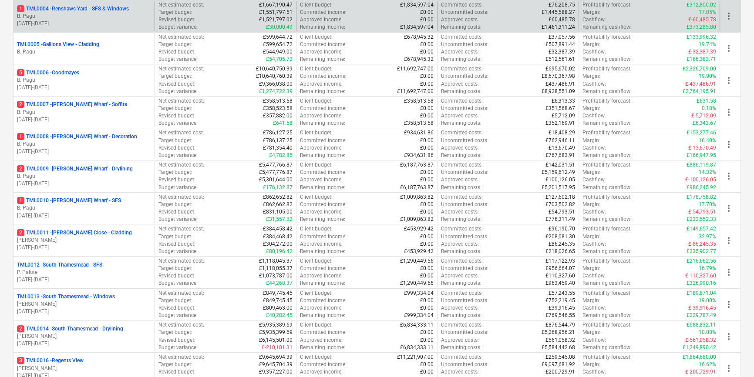
scroll to position [277, 0]
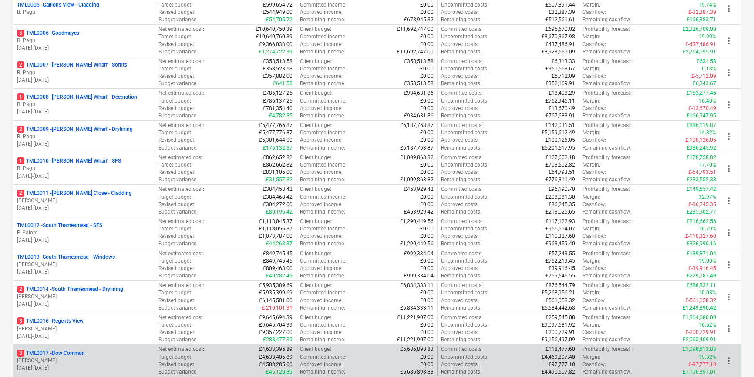
click at [80, 354] on p "3 TML0017 - Bow Common" at bounding box center [51, 353] width 68 height 7
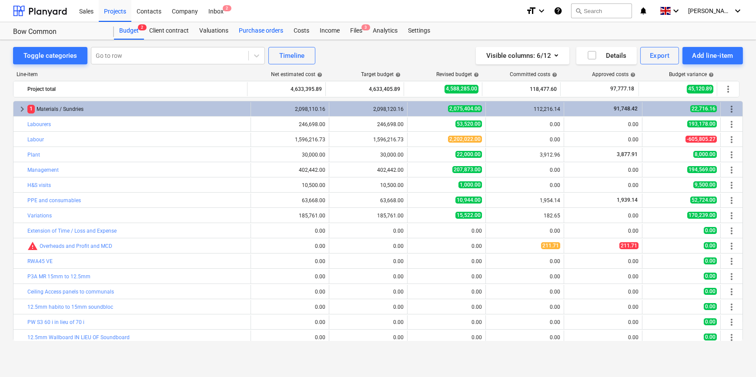
click at [265, 32] on div "Purchase orders" at bounding box center [261, 30] width 55 height 17
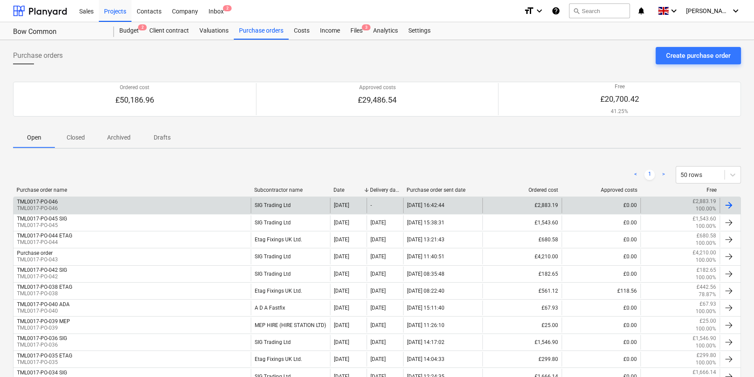
click at [80, 201] on div "TML0017-PO-046 TML0017-PO-046" at bounding box center [131, 205] width 237 height 15
